Goal: Task Accomplishment & Management: Manage account settings

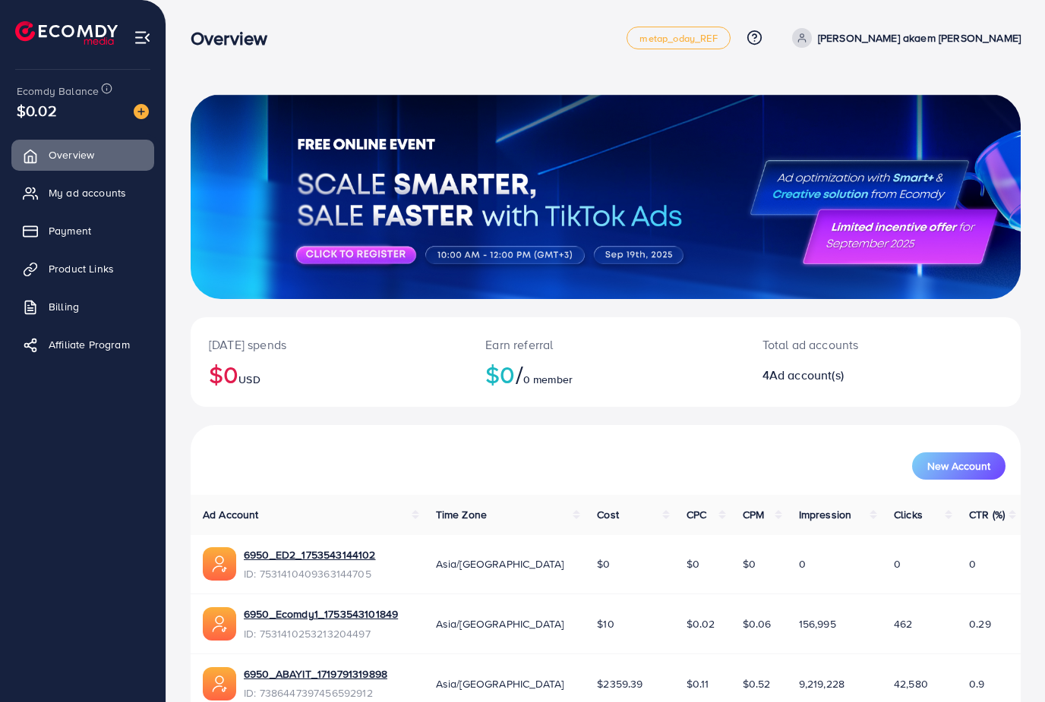
click at [110, 183] on link "My ad accounts" at bounding box center [82, 193] width 143 height 30
click at [109, 183] on link "My ad accounts" at bounding box center [82, 193] width 143 height 30
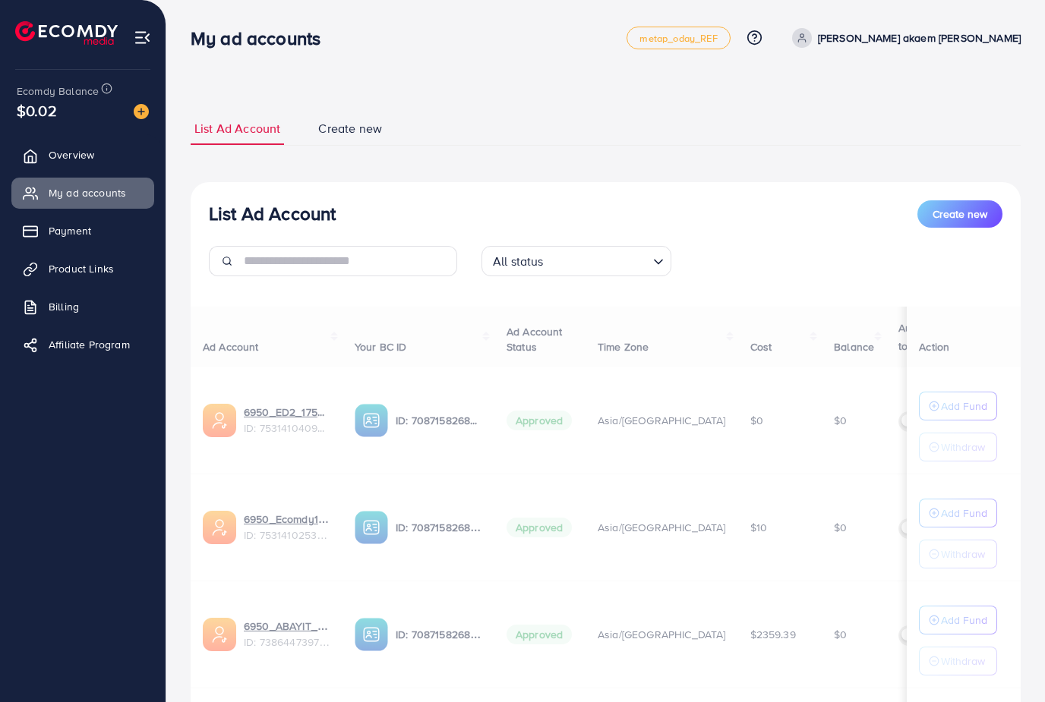
click at [83, 189] on span "My ad accounts" at bounding box center [87, 192] width 77 height 15
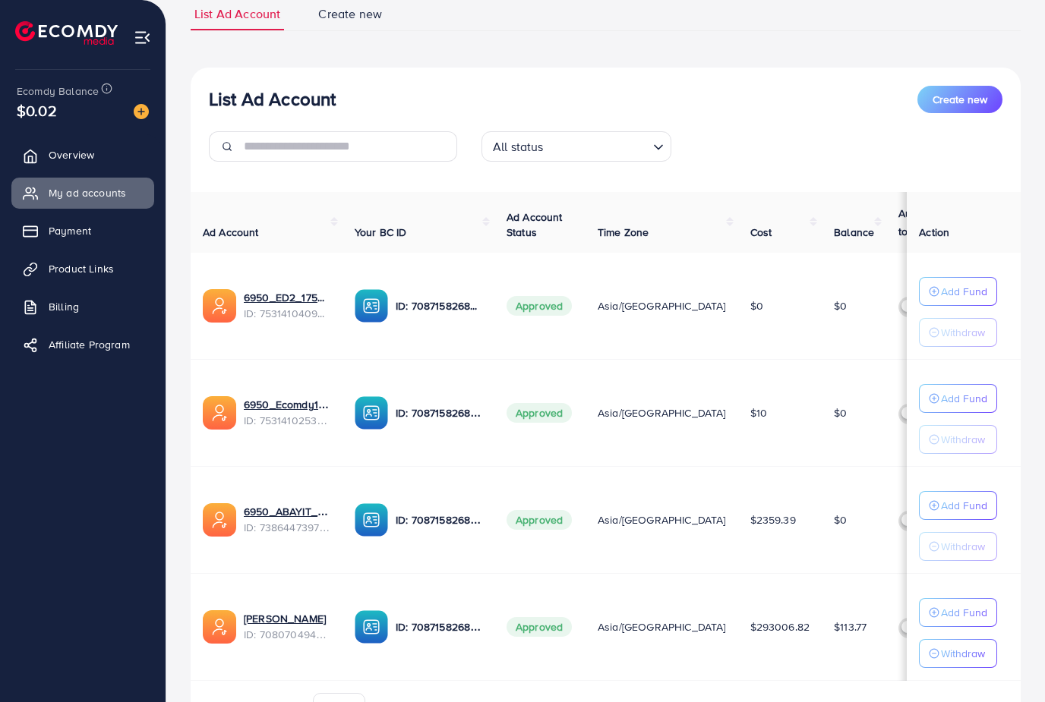
scroll to position [154, 0]
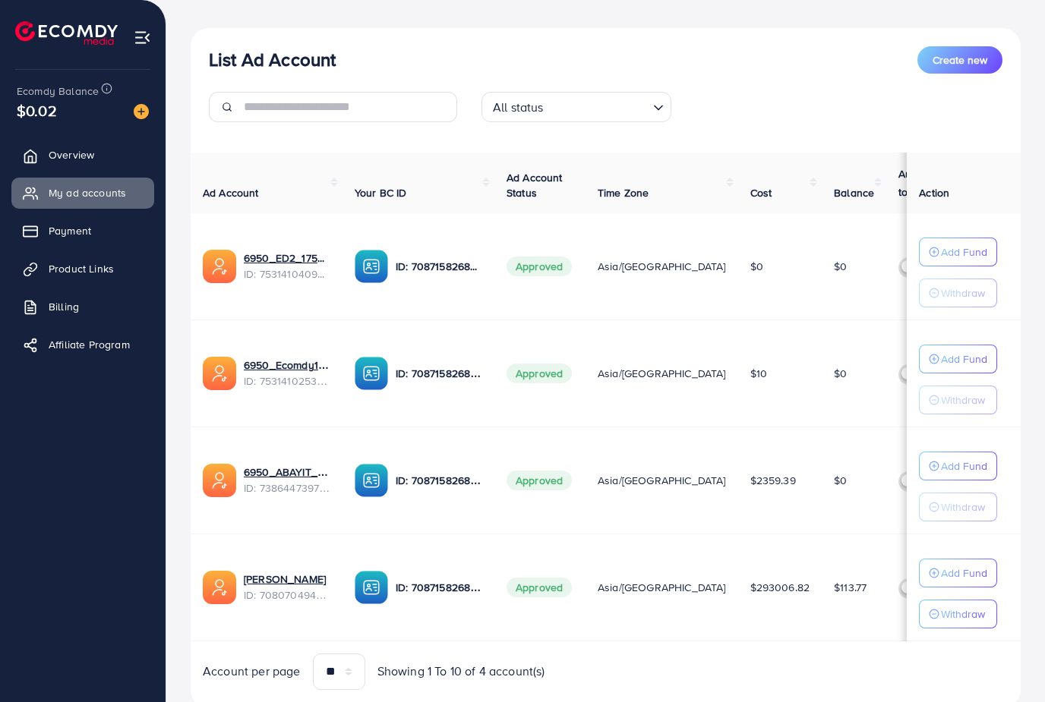
click at [88, 233] on span "Payment" at bounding box center [70, 230] width 43 height 15
click at [88, 387] on ul "Overview My ad accounts Payment Product Links Billing Affiliate Program" at bounding box center [83, 379] width 166 height 491
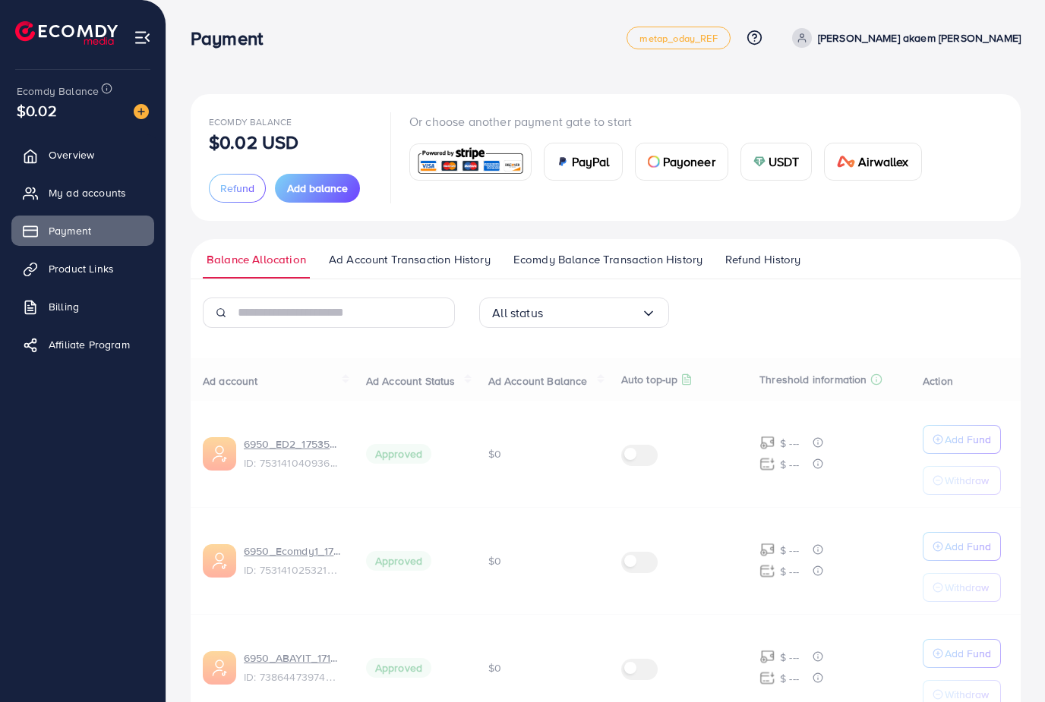
click at [99, 223] on link "Payment" at bounding box center [82, 231] width 143 height 30
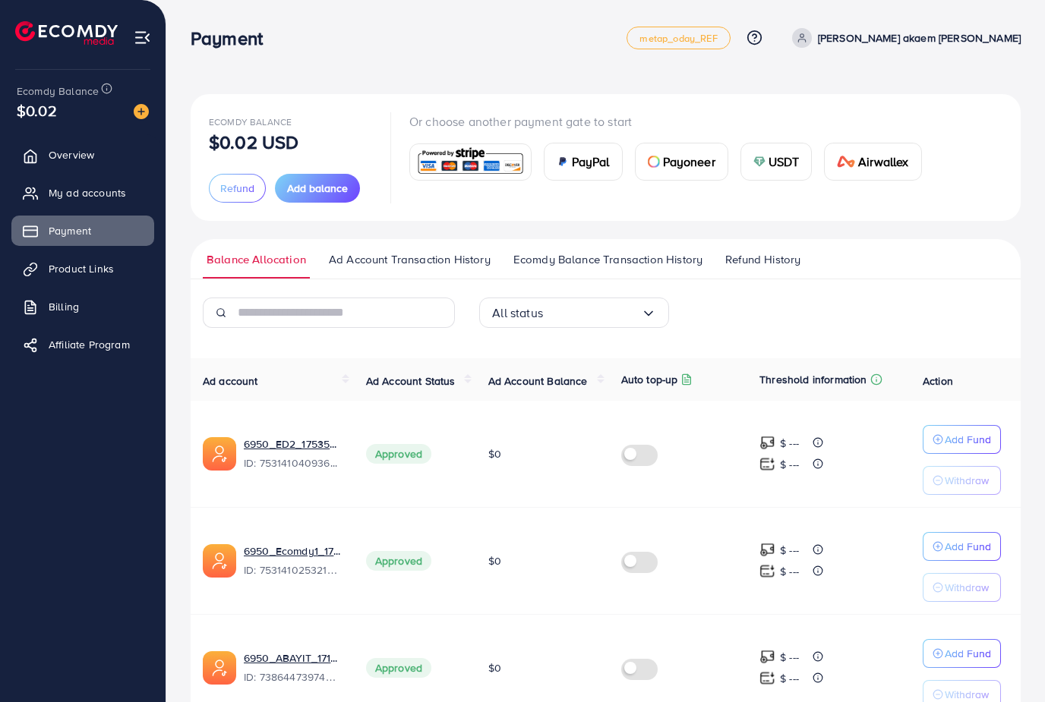
click at [328, 194] on span "Add balance" at bounding box center [317, 188] width 61 height 15
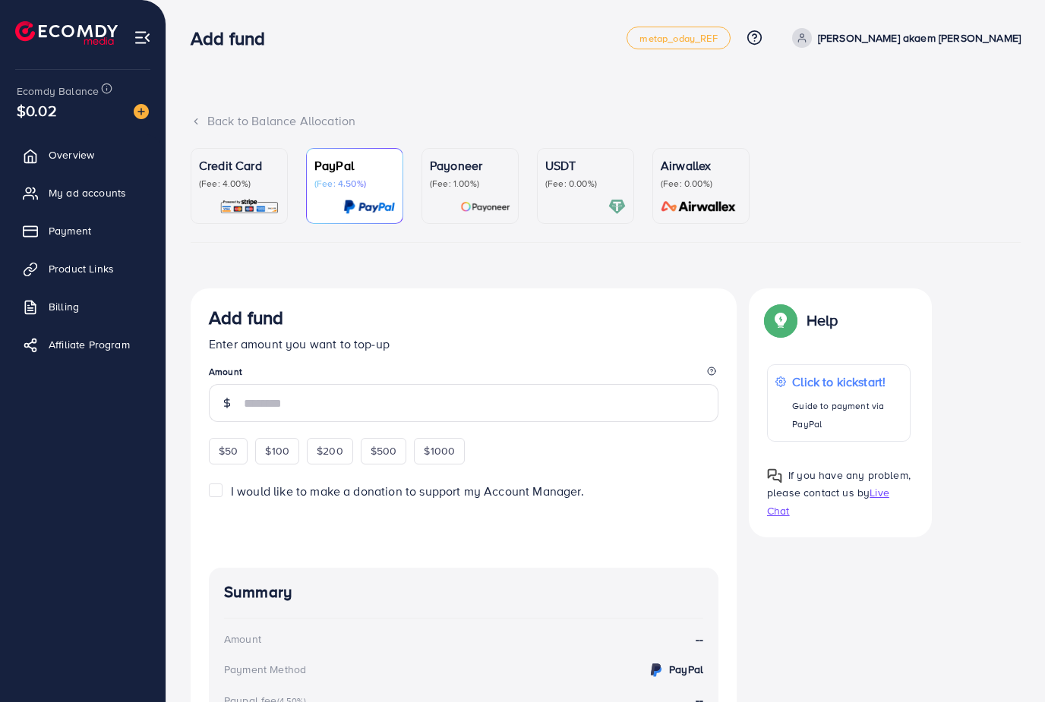
click at [273, 200] on img at bounding box center [249, 206] width 60 height 17
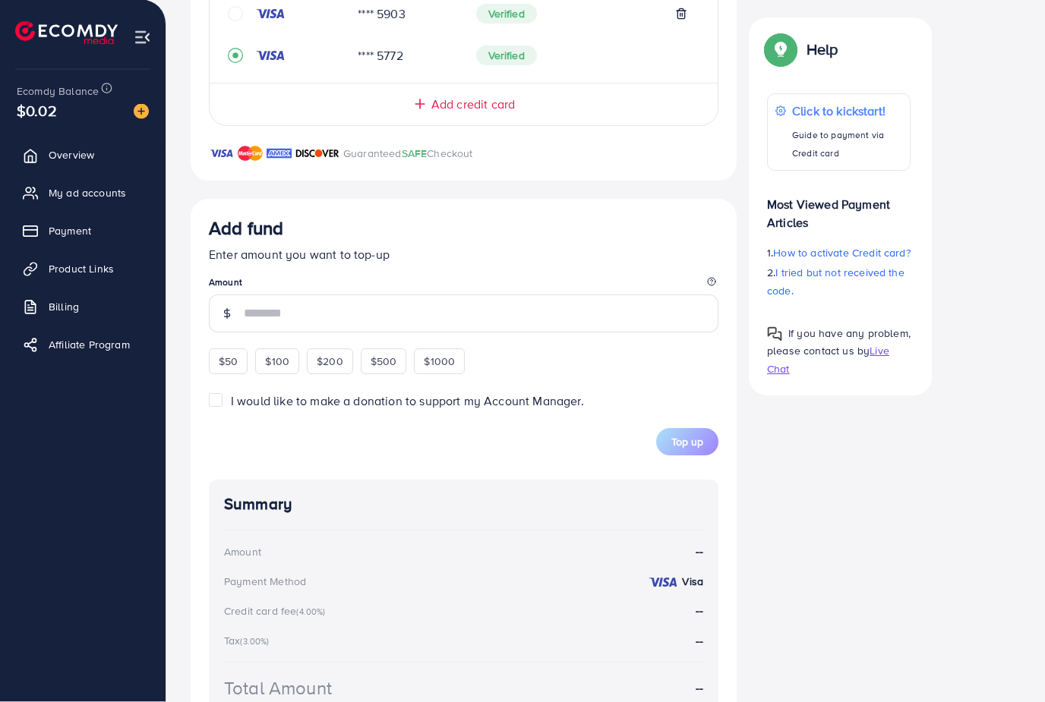
scroll to position [632, 0]
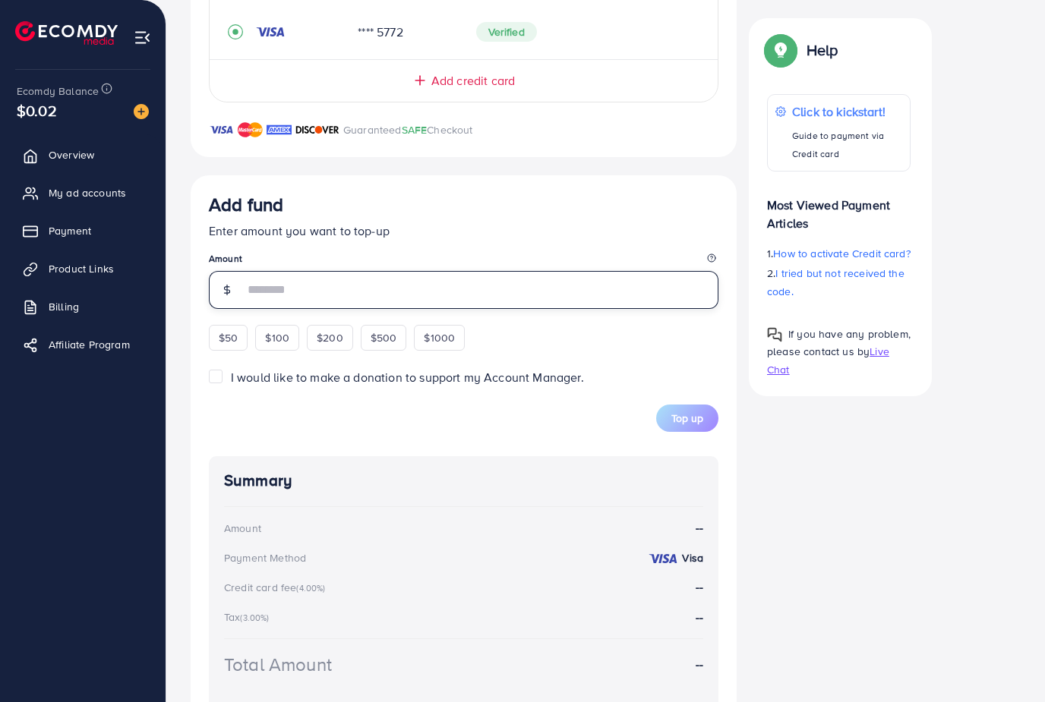
click at [372, 296] on input "number" at bounding box center [481, 290] width 475 height 38
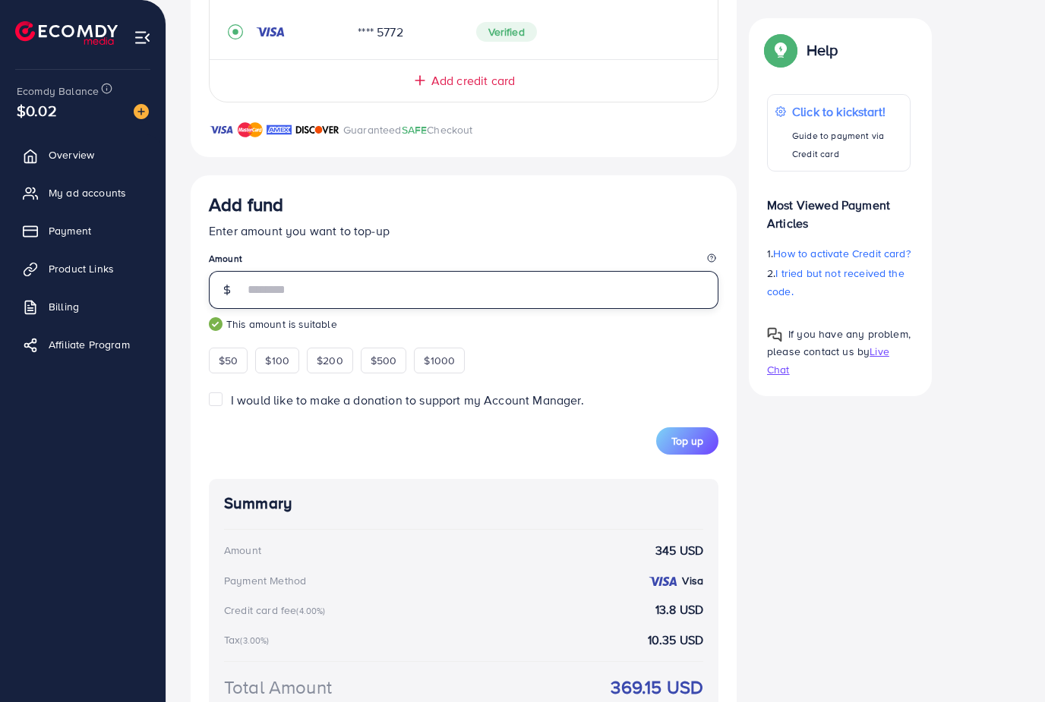
type input "***"
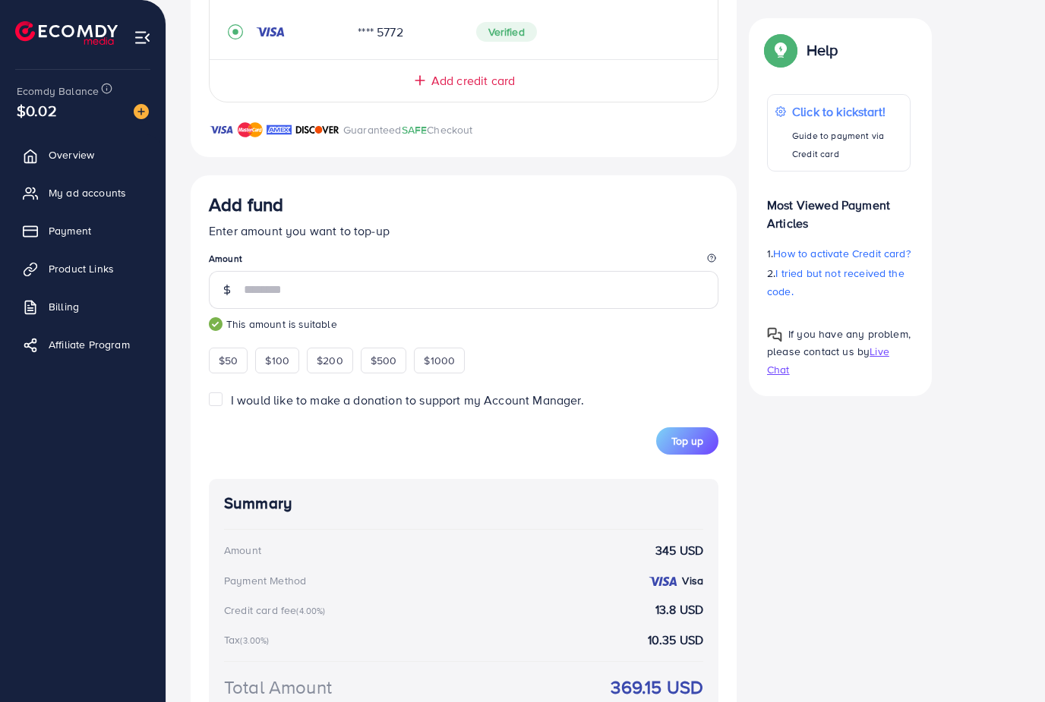
click at [467, 190] on div "Add fund Enter amount you want to top-up Amount *** This amount is suitable $50…" at bounding box center [464, 472] width 546 height 595
click at [690, 435] on span "Top up" at bounding box center [687, 441] width 32 height 15
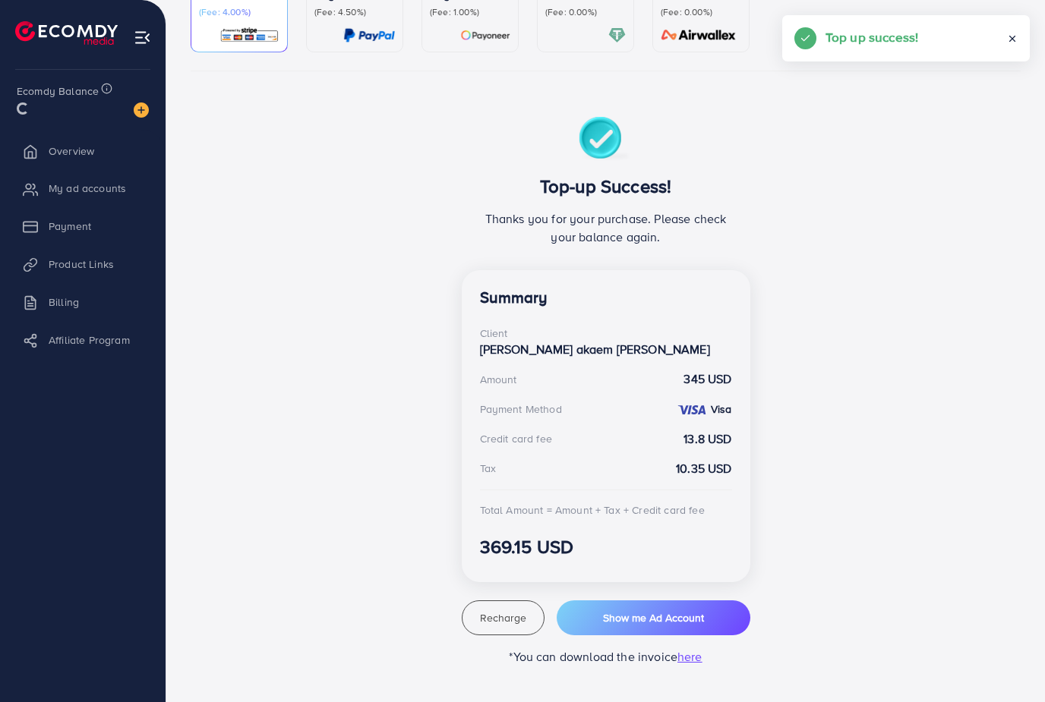
scroll to position [105, 0]
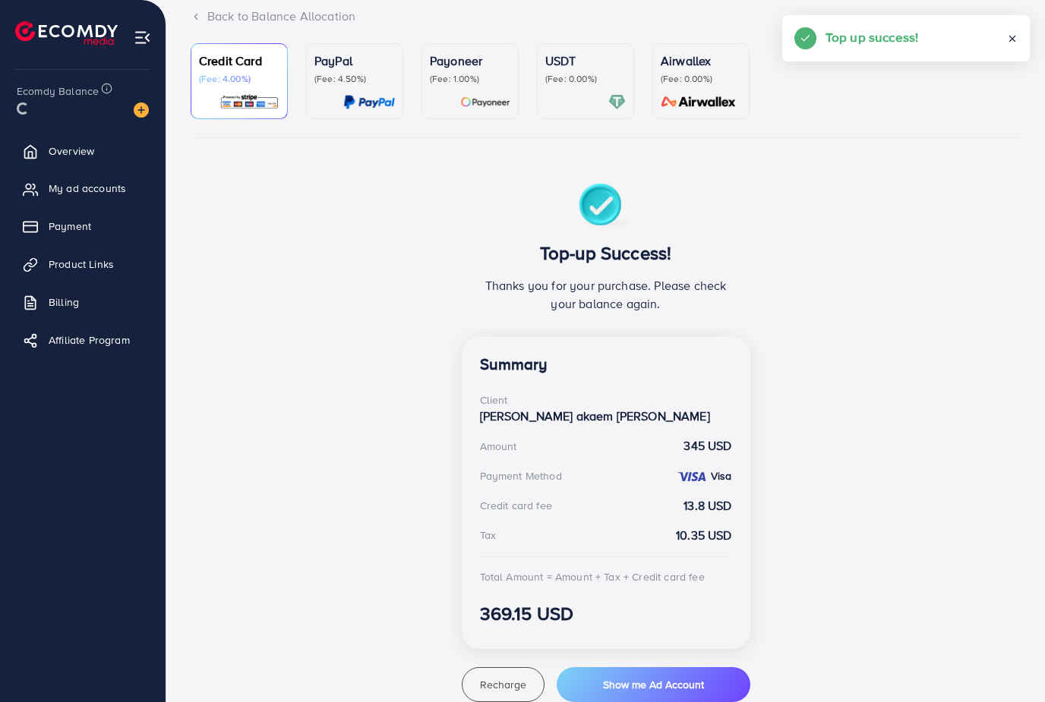
click at [121, 194] on span "My ad accounts" at bounding box center [87, 188] width 77 height 15
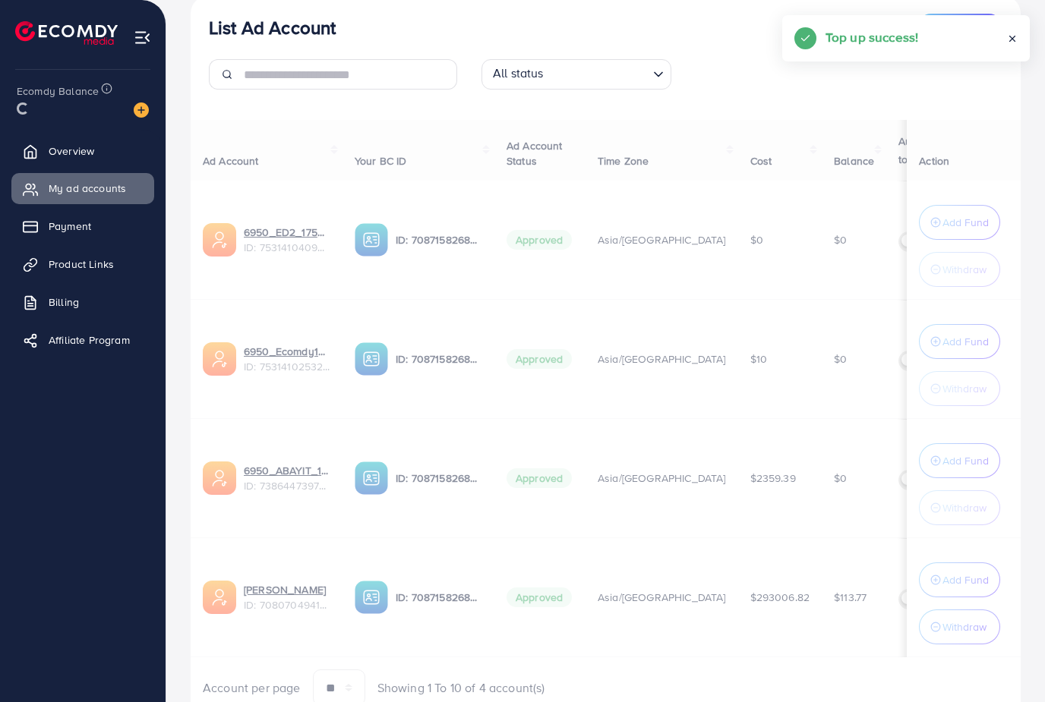
scroll to position [210, 0]
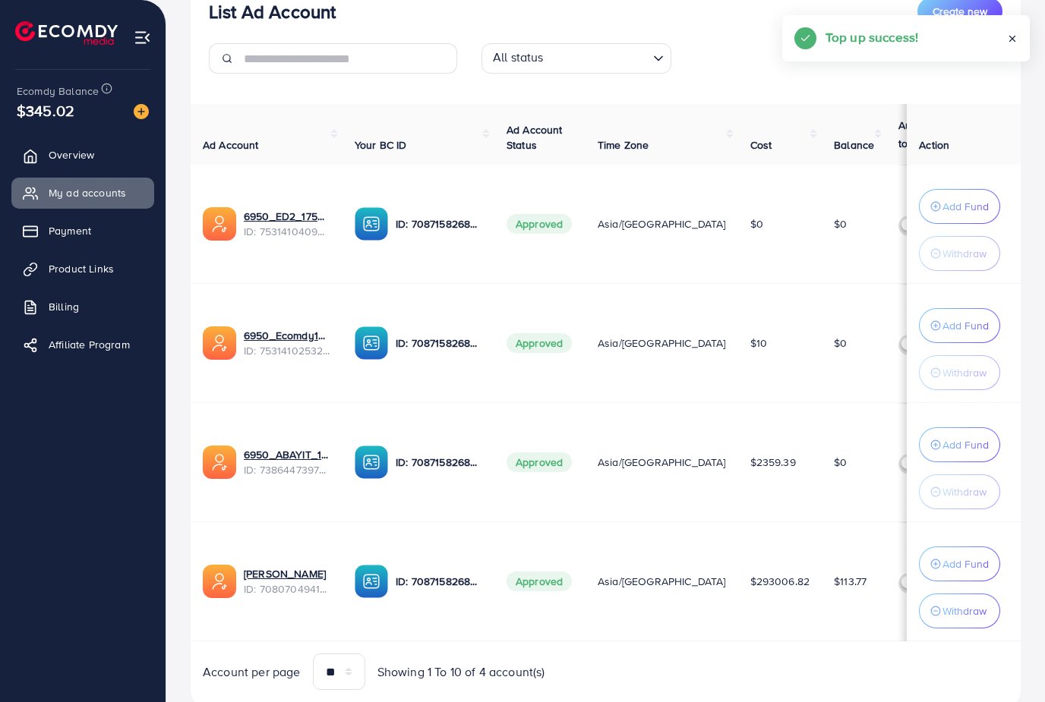
click at [972, 552] on button "Add Fund" at bounding box center [959, 564] width 81 height 35
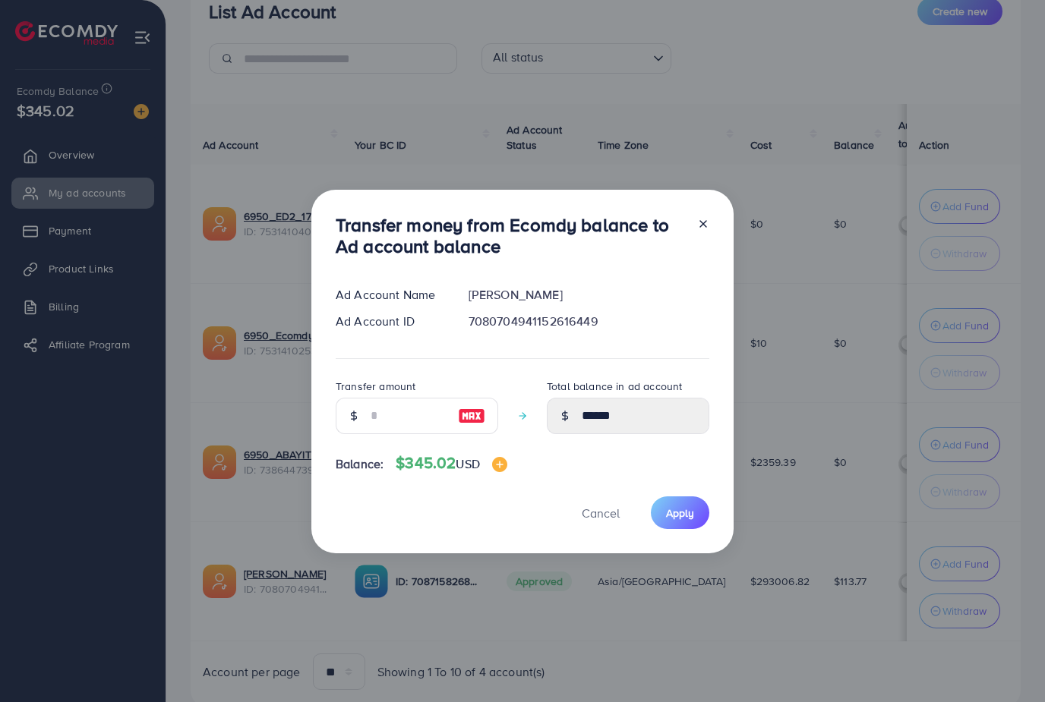
click at [475, 425] on img at bounding box center [471, 416] width 27 height 18
type input "***"
type input "******"
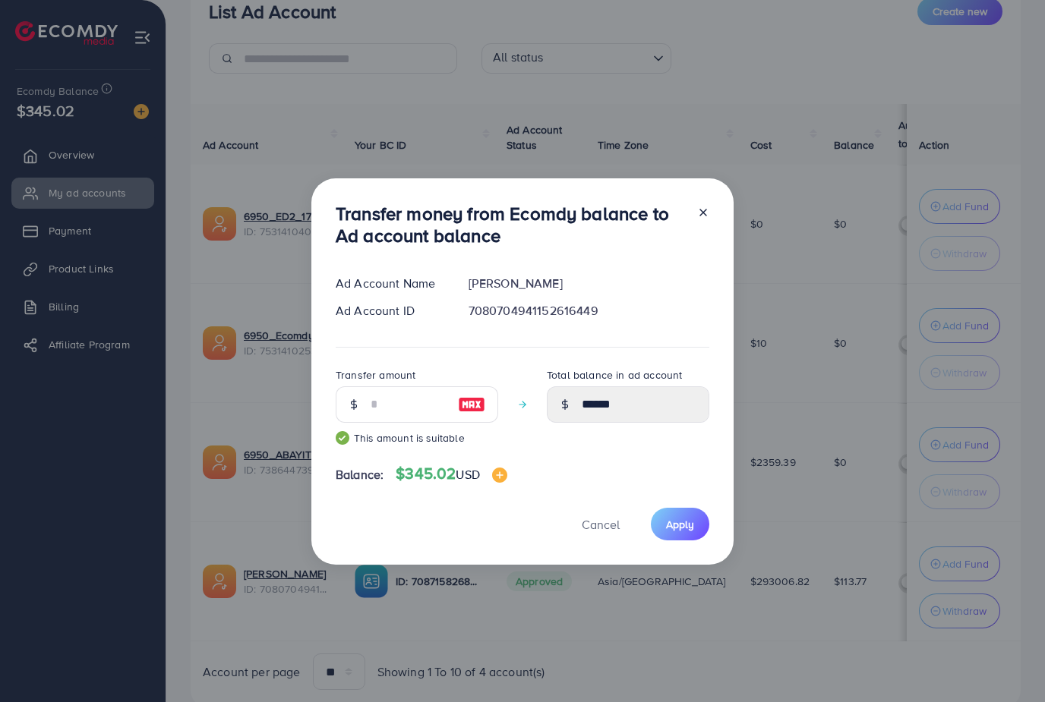
click at [657, 540] on button "Apply" at bounding box center [680, 524] width 58 height 33
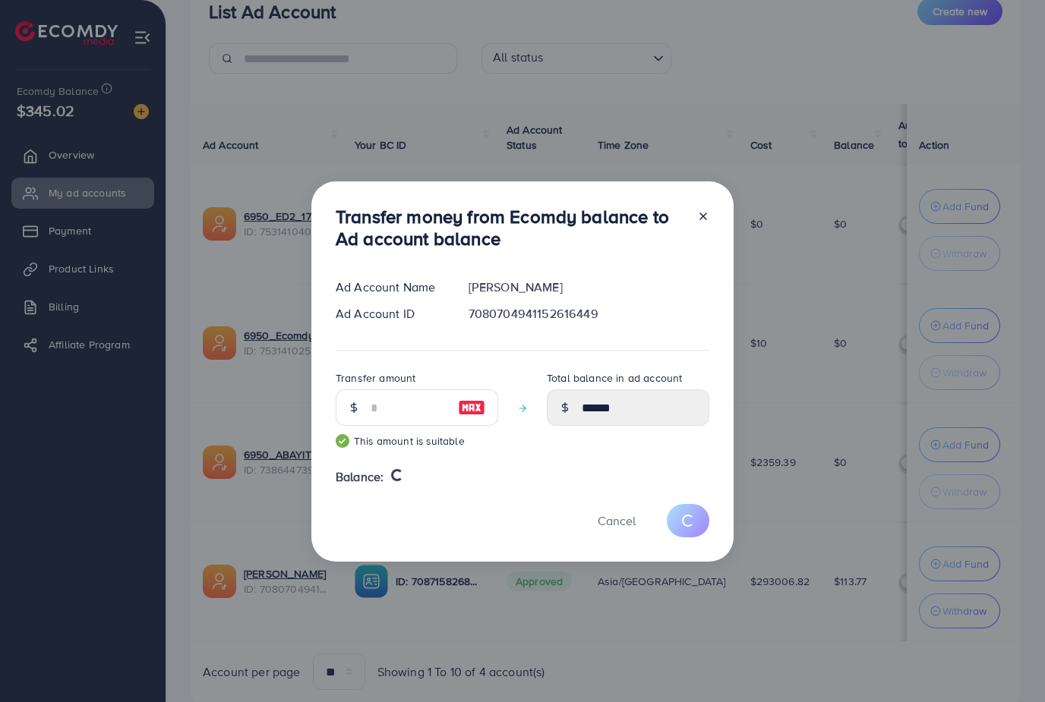
type input "******"
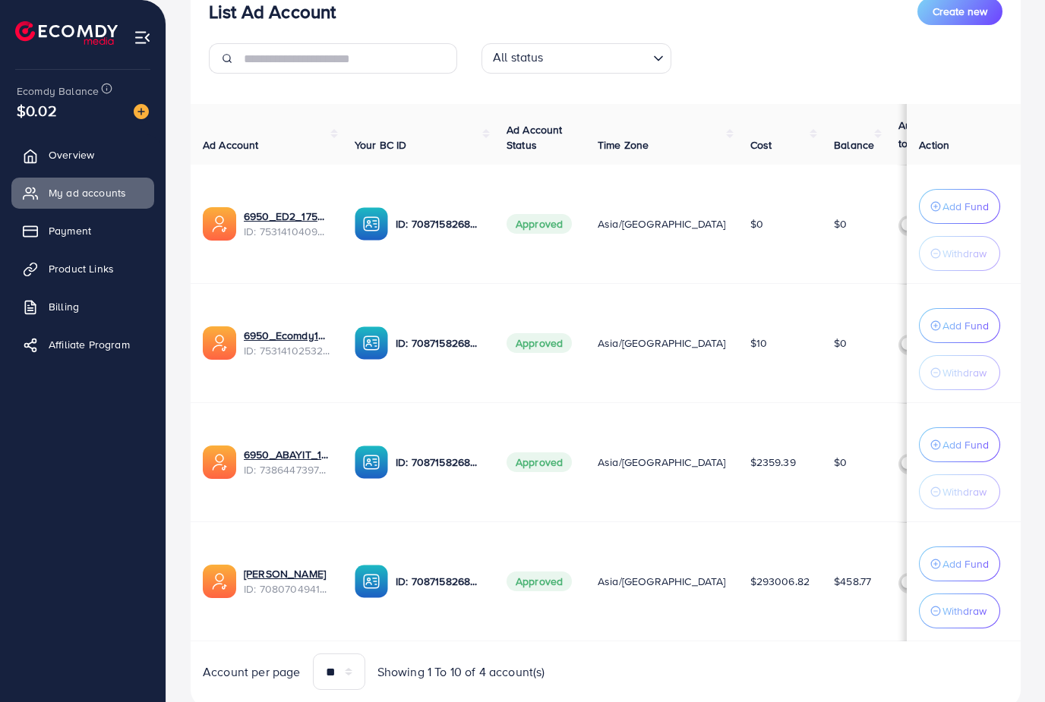
click at [118, 251] on ul "Overview My ad accounts Payment Product Links Billing Affiliate Program" at bounding box center [83, 255] width 166 height 242
click at [105, 228] on link "Payment" at bounding box center [82, 231] width 143 height 30
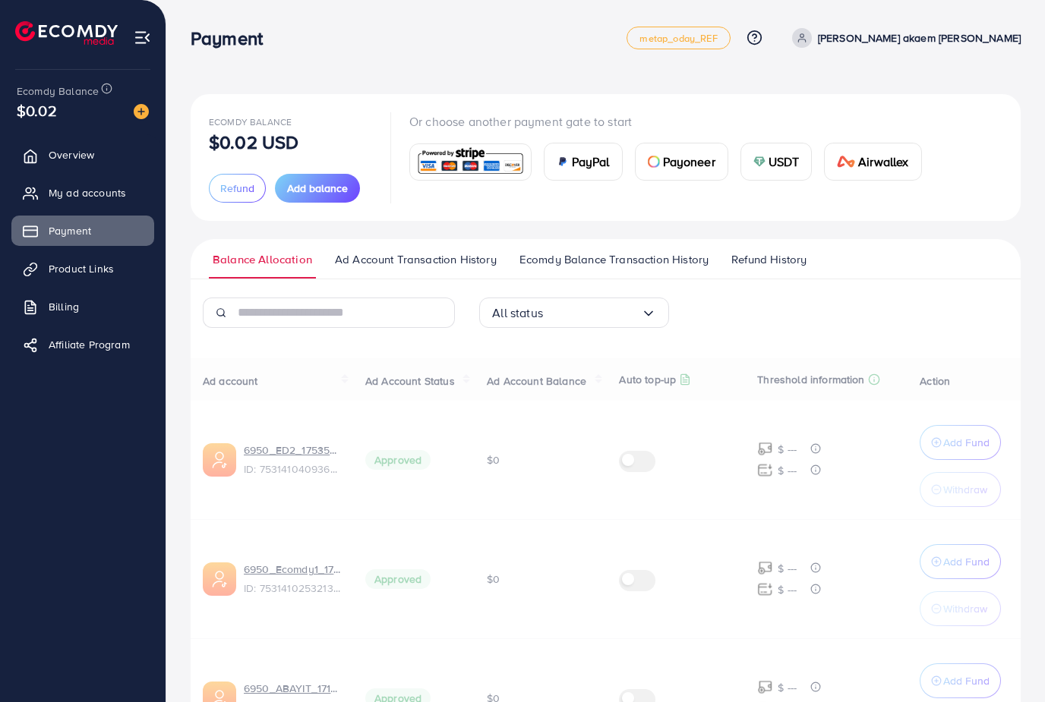
click at [129, 237] on link "Payment" at bounding box center [82, 231] width 143 height 30
